Goal: Task Accomplishment & Management: Complete application form

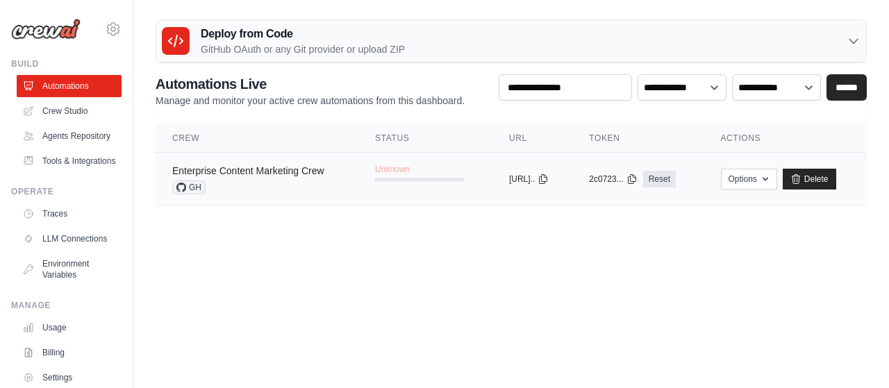
click at [323, 173] on link "Enterprise Content Marketing Crew" at bounding box center [248, 170] width 152 height 11
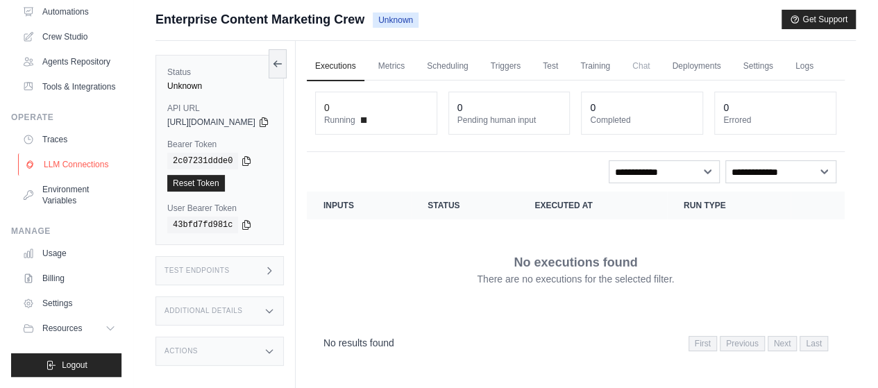
scroll to position [106, 0]
click at [73, 188] on link "Environment Variables" at bounding box center [70, 194] width 105 height 33
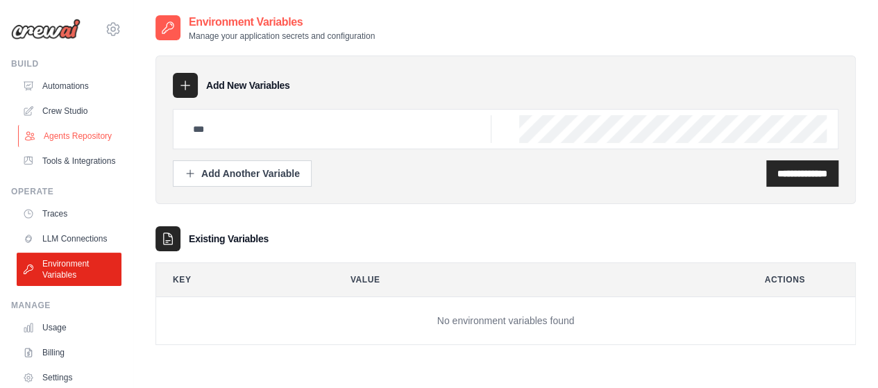
click at [68, 132] on link "Agents Repository" at bounding box center [70, 136] width 105 height 22
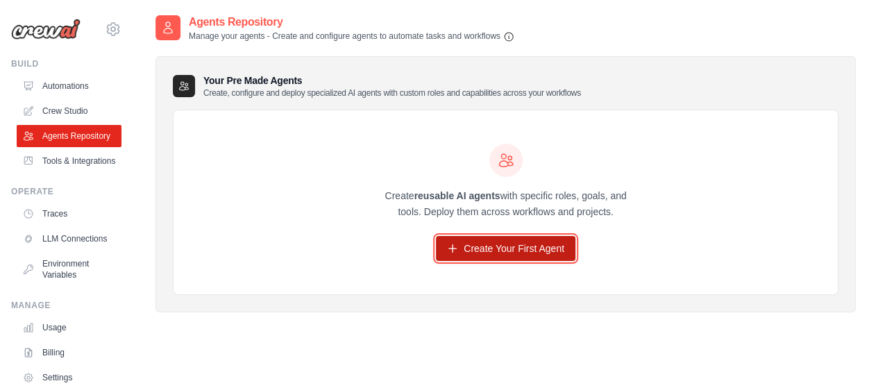
click at [505, 242] on link "Create Your First Agent" at bounding box center [506, 248] width 140 height 25
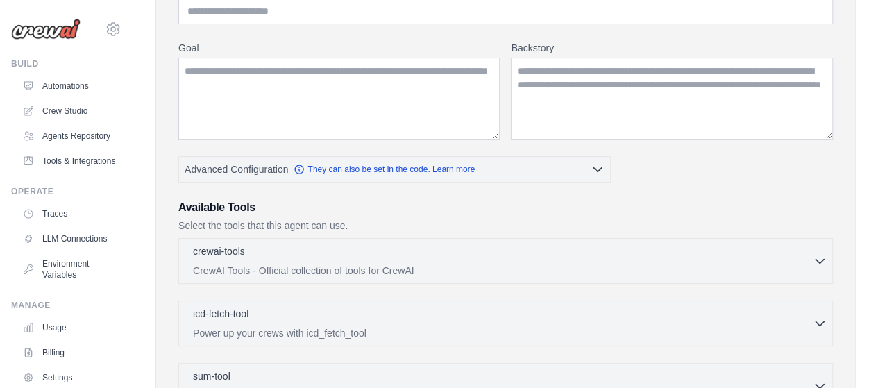
scroll to position [149, 0]
click at [290, 253] on div "crewai-tools 0 selected" at bounding box center [503, 251] width 620 height 17
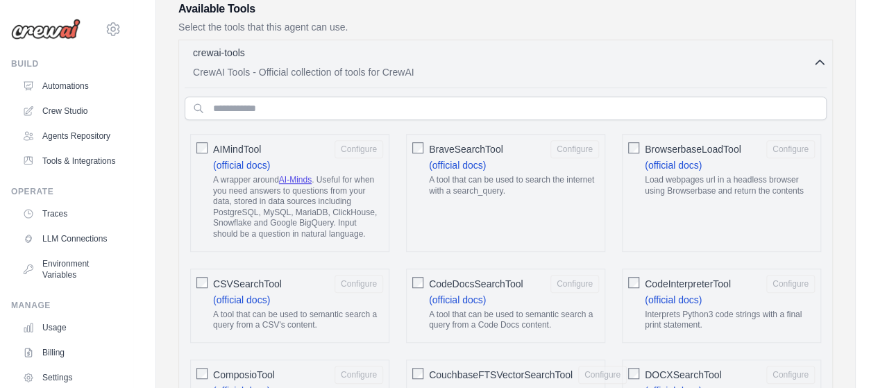
scroll to position [335, 0]
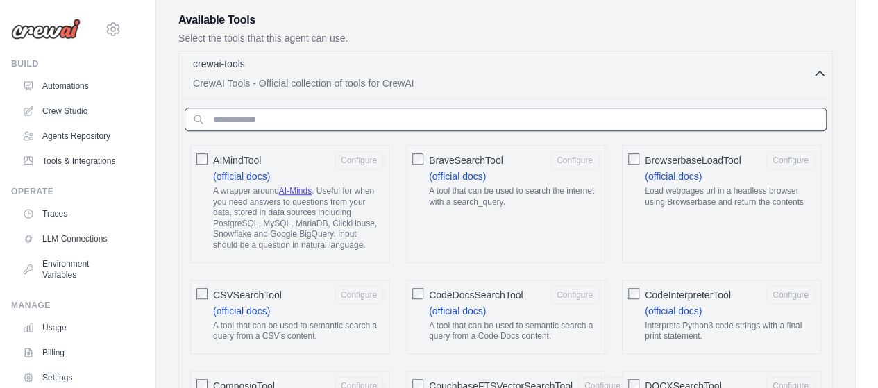
click at [716, 116] on input "text" at bounding box center [506, 120] width 642 height 24
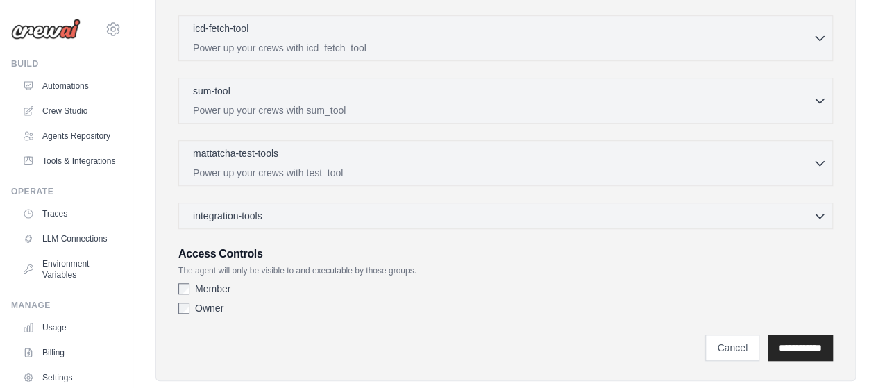
scroll to position [505, 0]
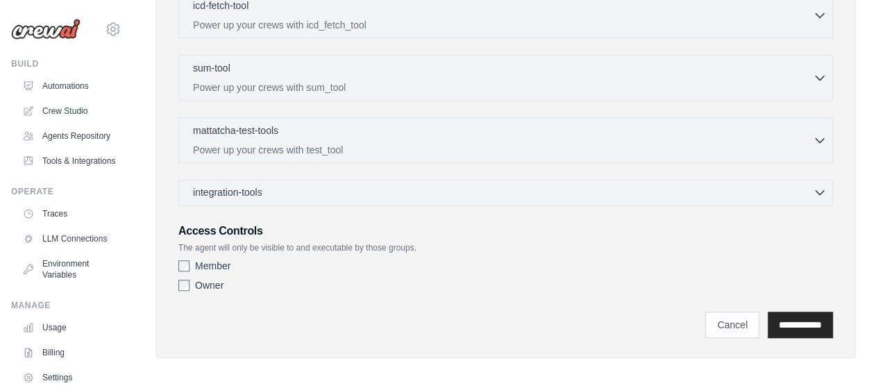
type input "*****"
click at [692, 187] on div "integration-tools 0 selected" at bounding box center [510, 192] width 634 height 14
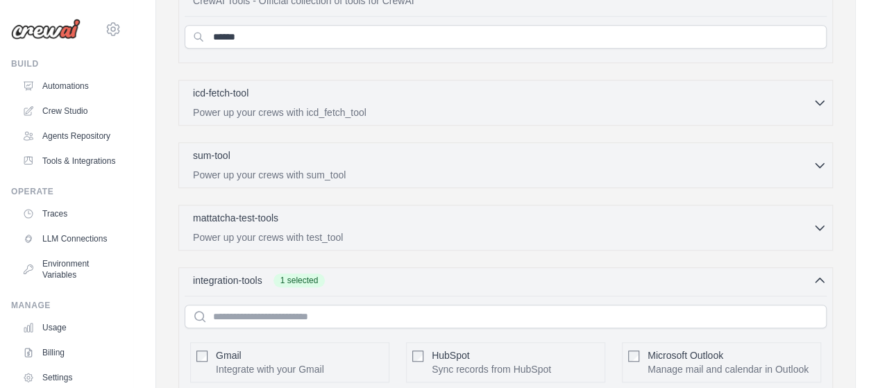
scroll to position [415, 0]
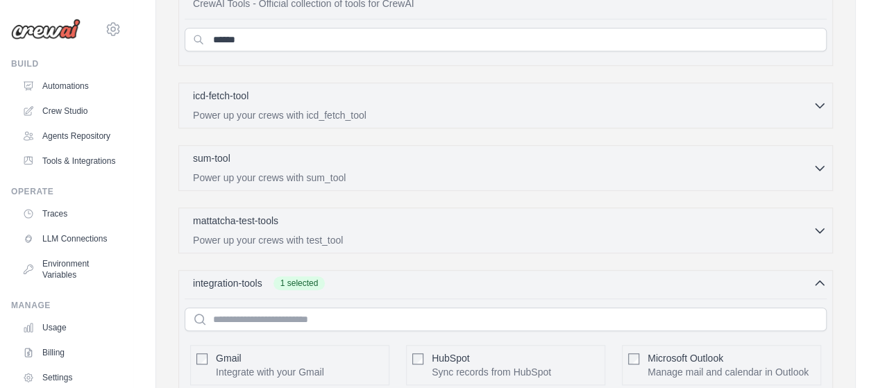
click at [853, 237] on div "Agent Configuration Role Goal [GEOGRAPHIC_DATA] Advanced Configuration *****" at bounding box center [506, 271] width 701 height 1263
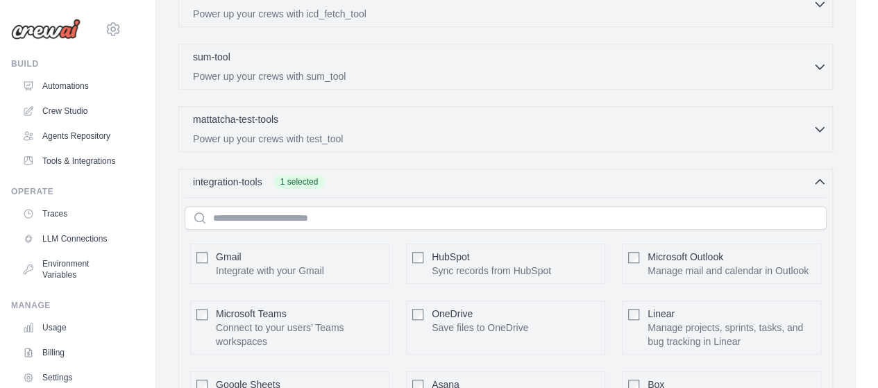
scroll to position [517, 0]
click at [315, 177] on span "1 selected" at bounding box center [300, 181] width 52 height 14
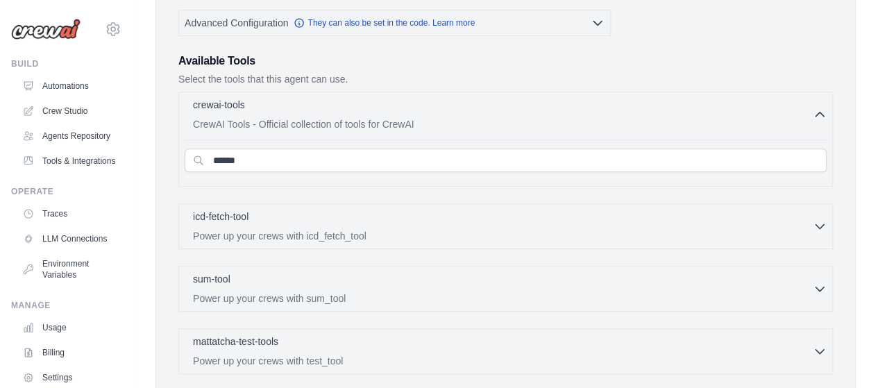
scroll to position [294, 0]
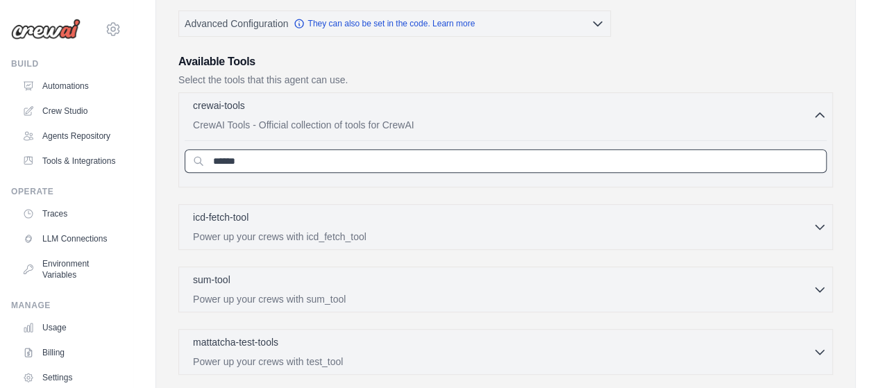
click at [285, 149] on input "*****" at bounding box center [506, 161] width 642 height 24
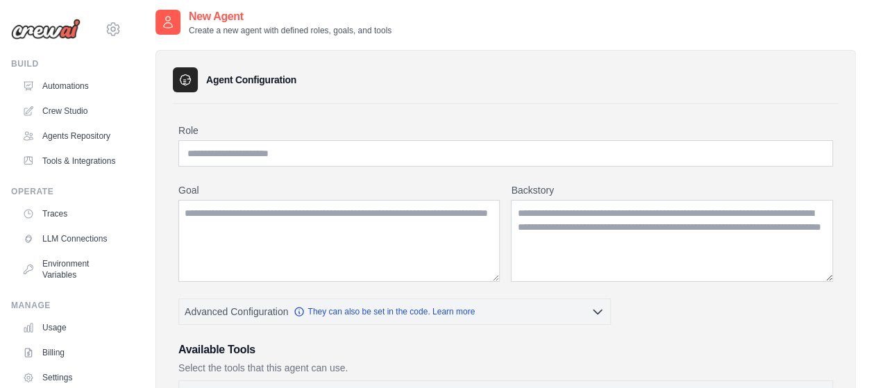
scroll to position [0, 0]
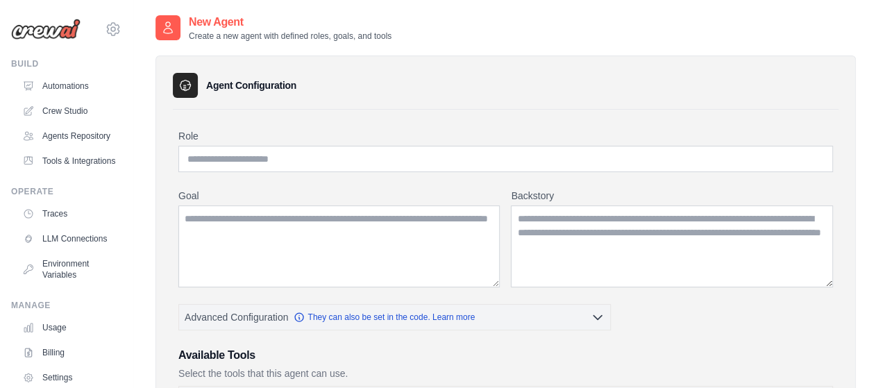
click at [174, 26] on icon at bounding box center [168, 28] width 14 height 14
